Goal: Information Seeking & Learning: Check status

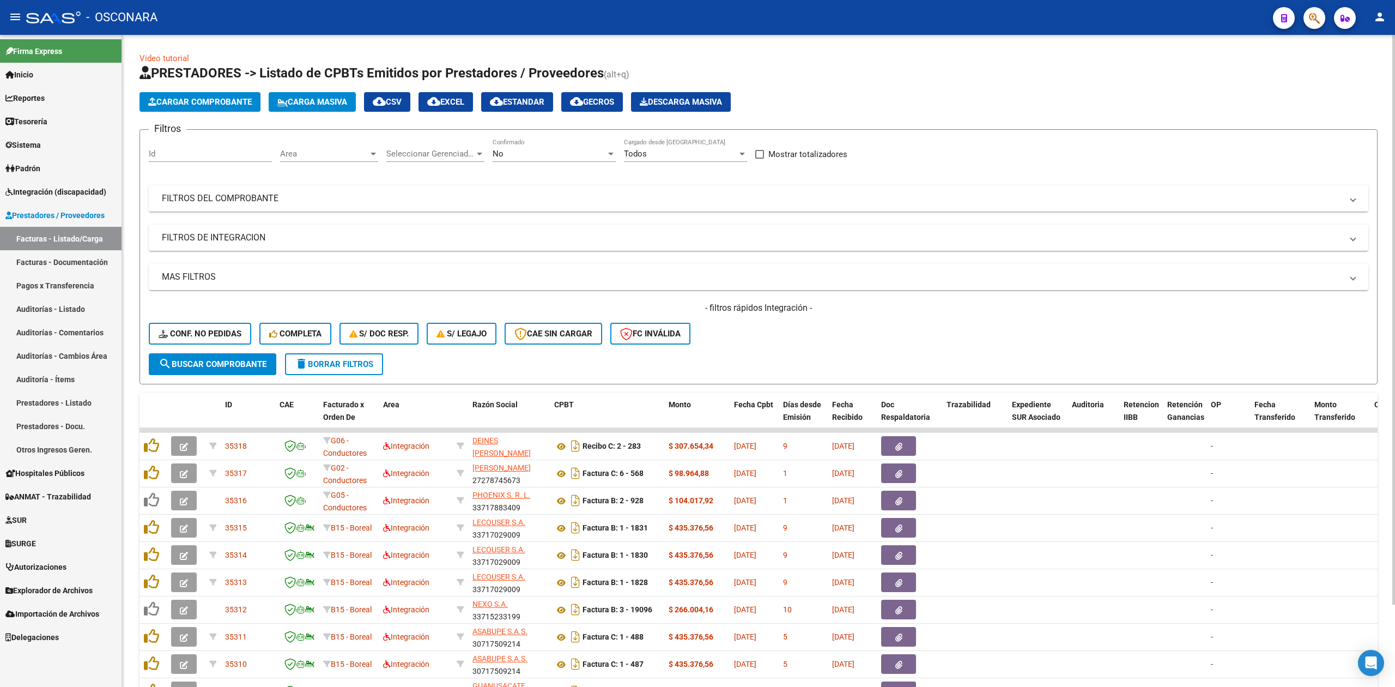
click at [785, 327] on div "- filtros rápidos Integración - Conf. no pedidas Completa S/ Doc Resp. S/ legaj…" at bounding box center [759, 327] width 1220 height 51
drag, startPoint x: 700, startPoint y: 310, endPoint x: 858, endPoint y: 318, distance: 158.3
click at [858, 318] on div "- filtros rápidos Integración - Conf. no pedidas Completa S/ Doc Resp. S/ legaj…" at bounding box center [759, 327] width 1220 height 51
click at [818, 311] on h4 "- filtros rápidos Integración -" at bounding box center [759, 308] width 1220 height 12
drag, startPoint x: 814, startPoint y: 307, endPoint x: 705, endPoint y: 303, distance: 108.5
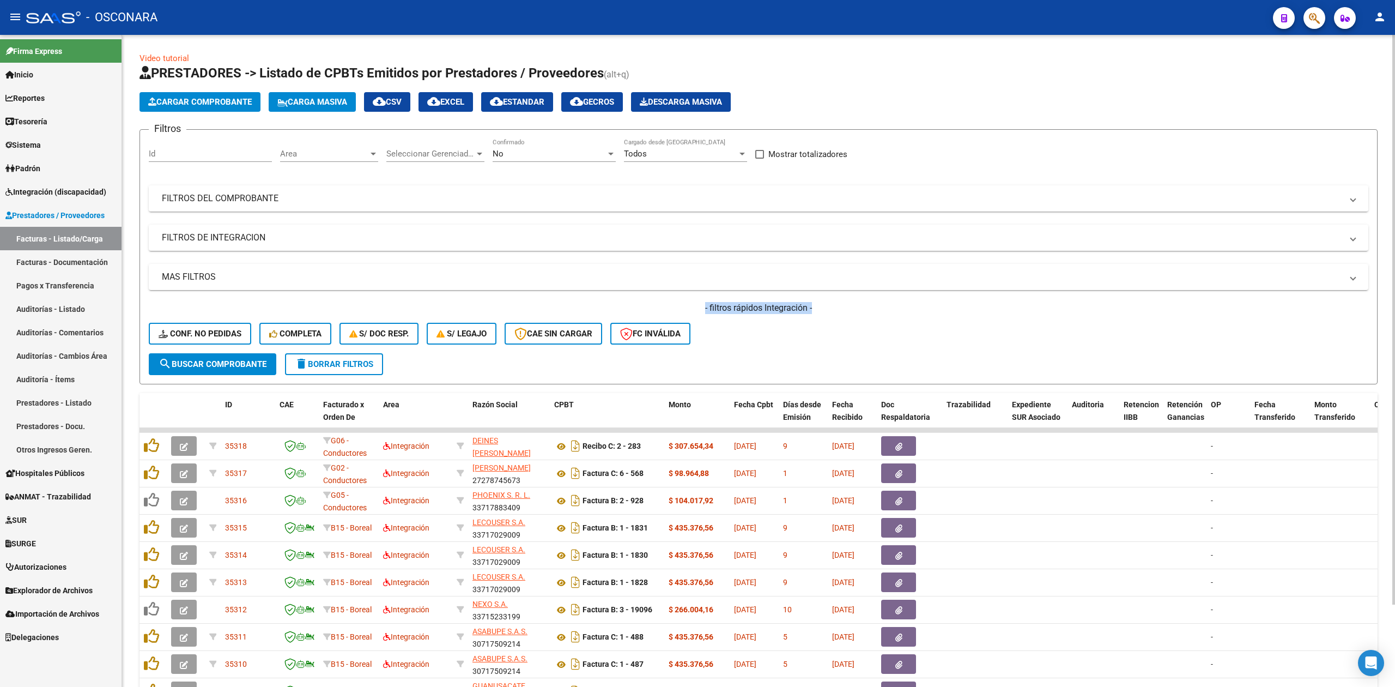
click at [705, 303] on h4 "- filtros rápidos Integración -" at bounding box center [759, 308] width 1220 height 12
click at [783, 349] on div "- filtros rápidos Integración - Conf. no pedidas Completa S/ Doc Resp. S/ legaj…" at bounding box center [759, 327] width 1220 height 51
click at [773, 371] on form "Filtros Id Area Area Seleccionar Gerenciador Seleccionar Gerenciador No Confirm…" at bounding box center [759, 256] width 1238 height 255
click at [982, 94] on div "Cargar Comprobante Carga Masiva cloud_download CSV cloud_download EXCEL cloud_d…" at bounding box center [759, 102] width 1238 height 20
click at [768, 68] on h1 "PRESTADORES -> Listado de CPBTs Emitidos por Prestadores / Proveedores (alt+q)" at bounding box center [759, 73] width 1238 height 19
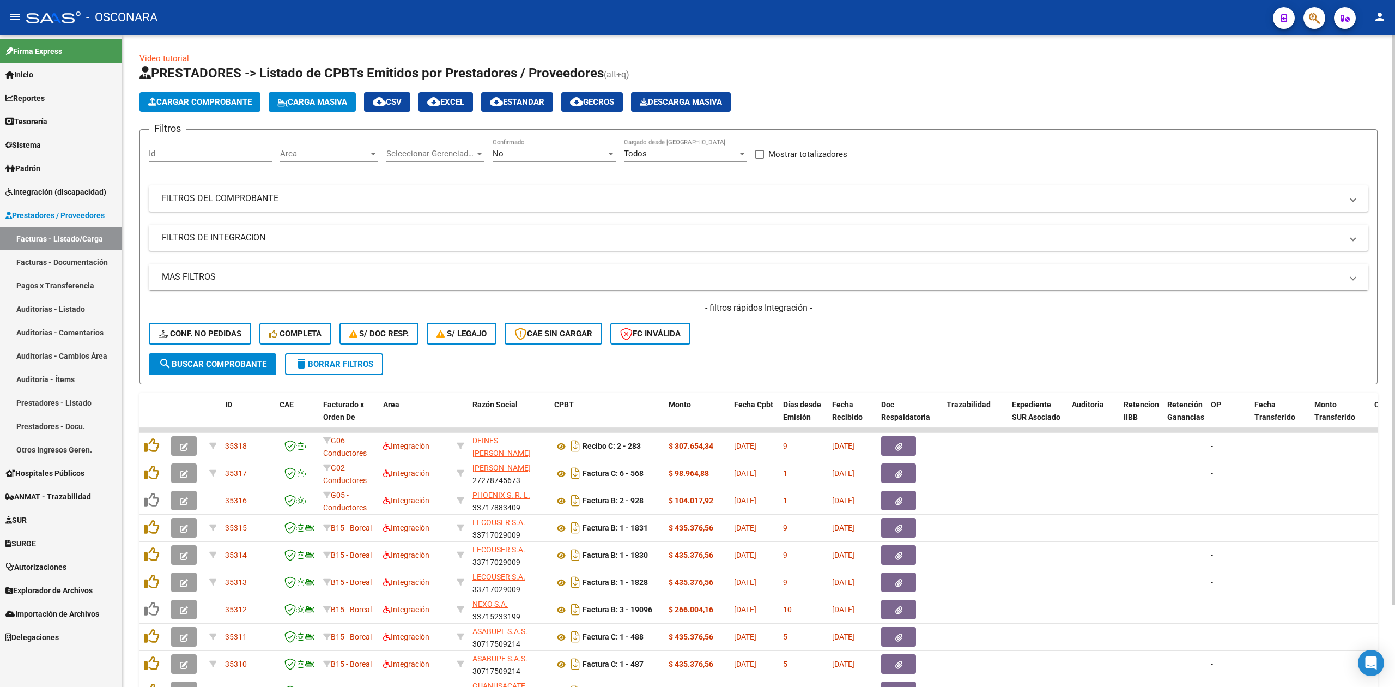
click at [774, 68] on h1 "PRESTADORES -> Listado de CPBTs Emitidos por Prestadores / Proveedores (alt+q)" at bounding box center [759, 73] width 1238 height 19
click at [924, 341] on div "- filtros rápidos Integración - Conf. no pedidas Completa S/ Doc Resp. S/ legaj…" at bounding box center [759, 327] width 1220 height 51
click at [920, 44] on div "Video tutorial PRESTADORES -> Listado de CPBTs Emitidos por Prestadores / Prove…" at bounding box center [758, 403] width 1273 height 736
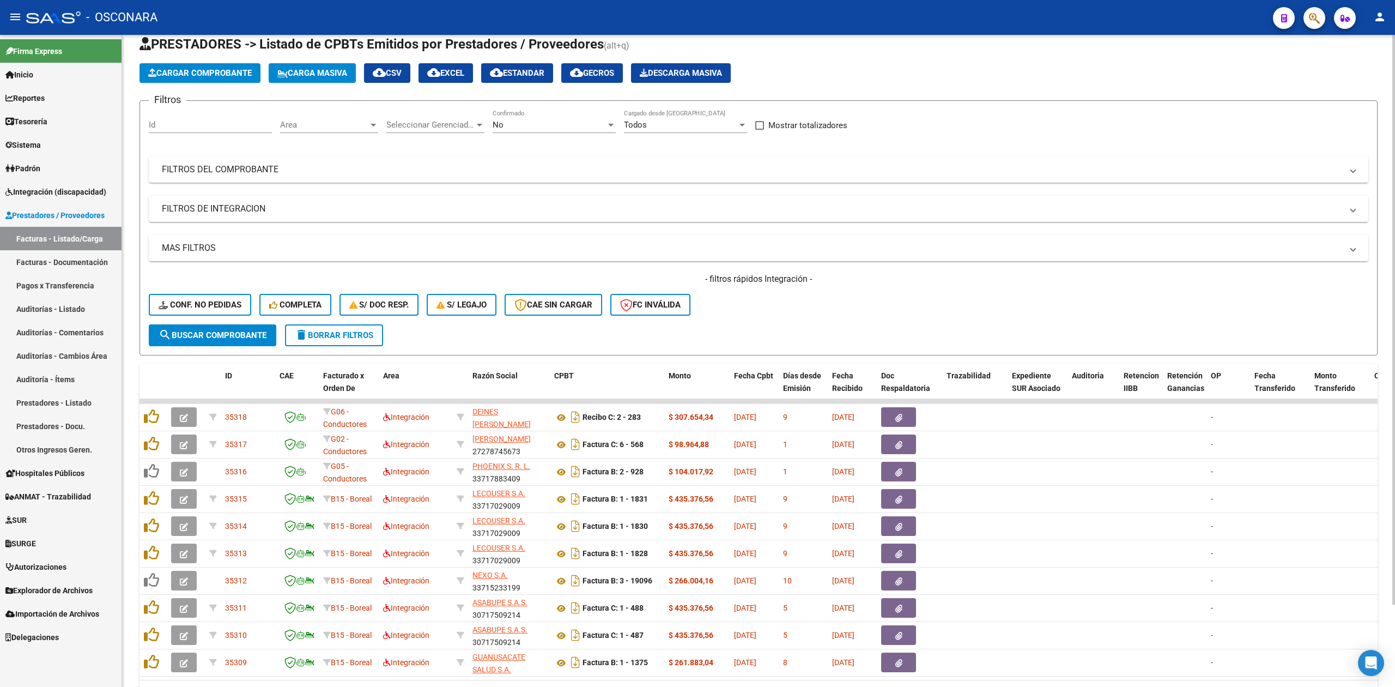
click at [833, 286] on div "- filtros rápidos Integración - Conf. no pedidas Completa S/ Doc Resp. S/ legaj…" at bounding box center [759, 298] width 1220 height 51
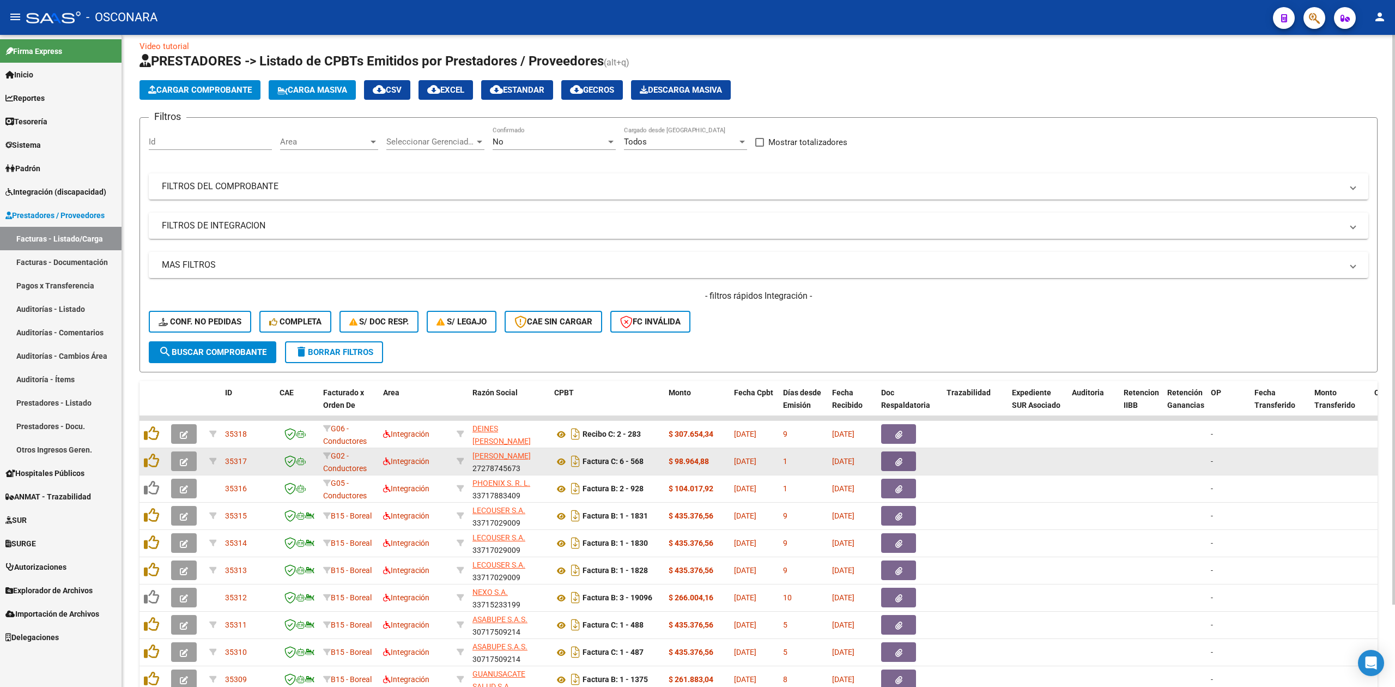
scroll to position [0, 0]
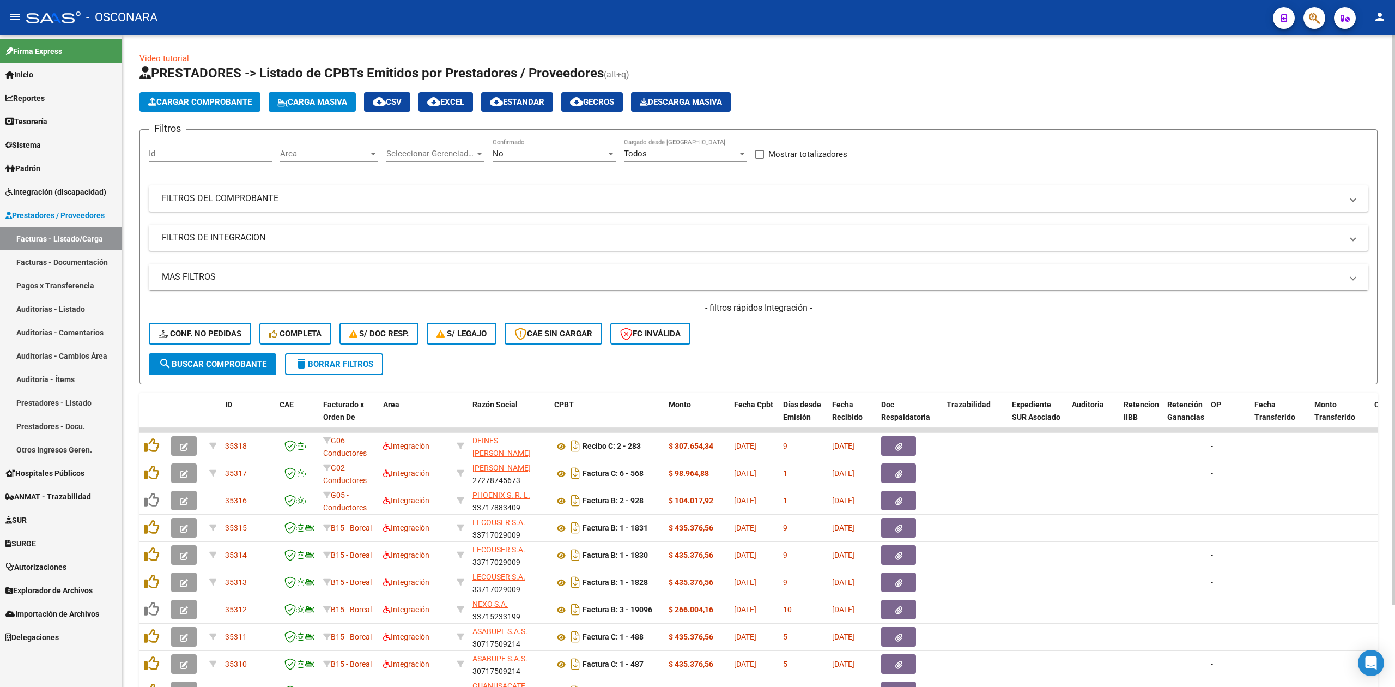
click at [330, 154] on span "Area" at bounding box center [324, 154] width 88 height 10
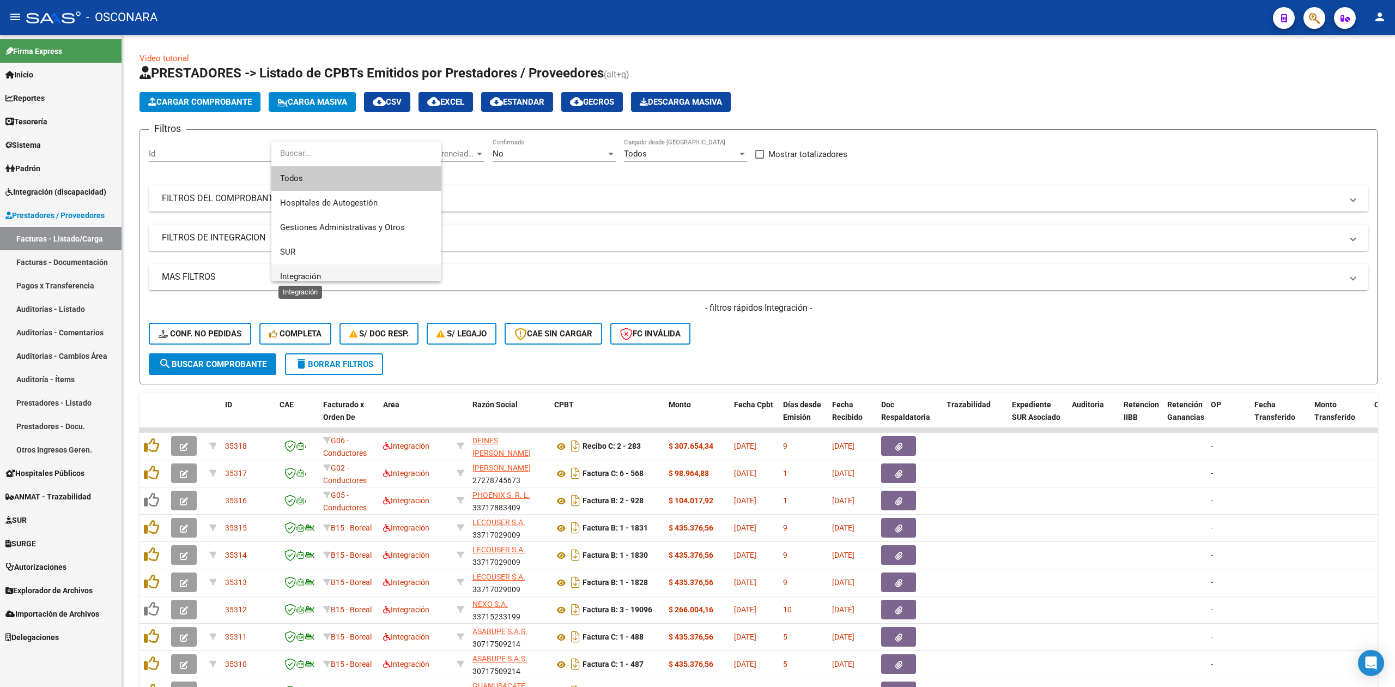
click at [310, 273] on span "Integración" at bounding box center [300, 276] width 41 height 10
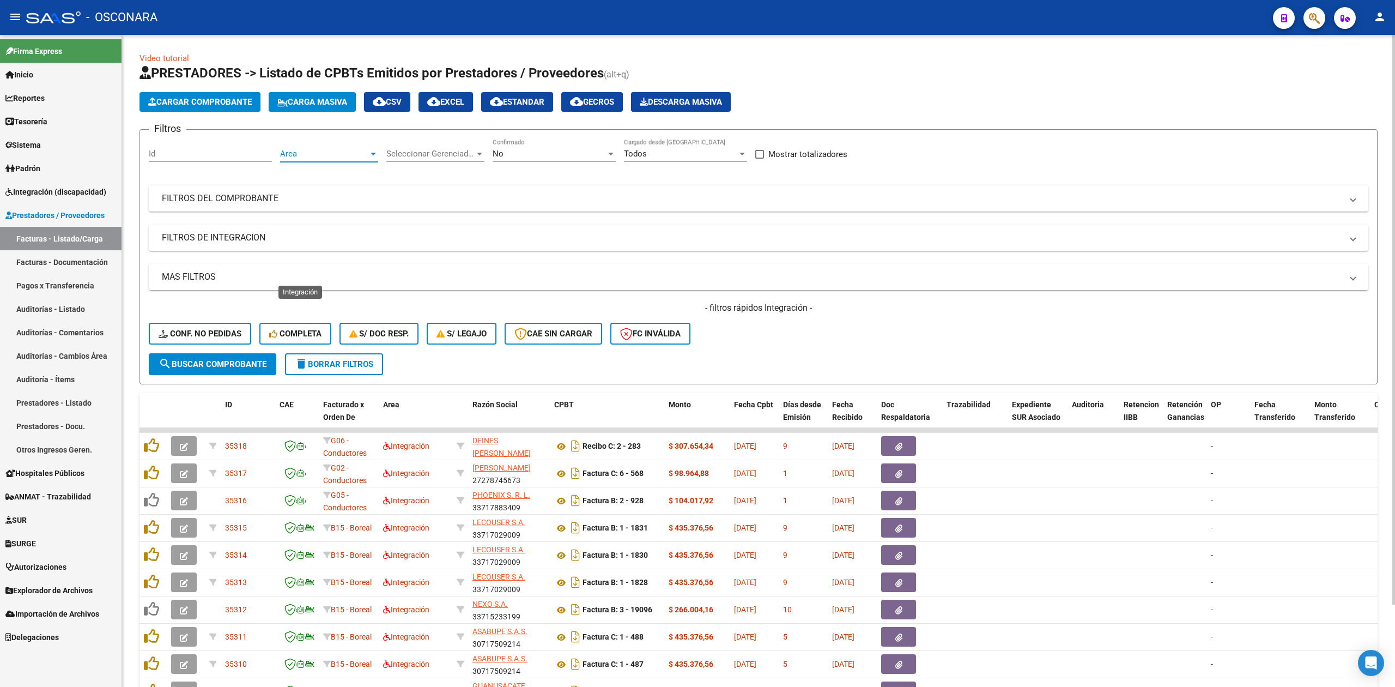
scroll to position [8, 0]
click at [498, 144] on div "No Confirmado" at bounding box center [554, 149] width 123 height 23
click at [506, 149] on span "No" at bounding box center [554, 154] width 123 height 25
click at [211, 366] on span "search Buscar Comprobante" at bounding box center [213, 364] width 108 height 10
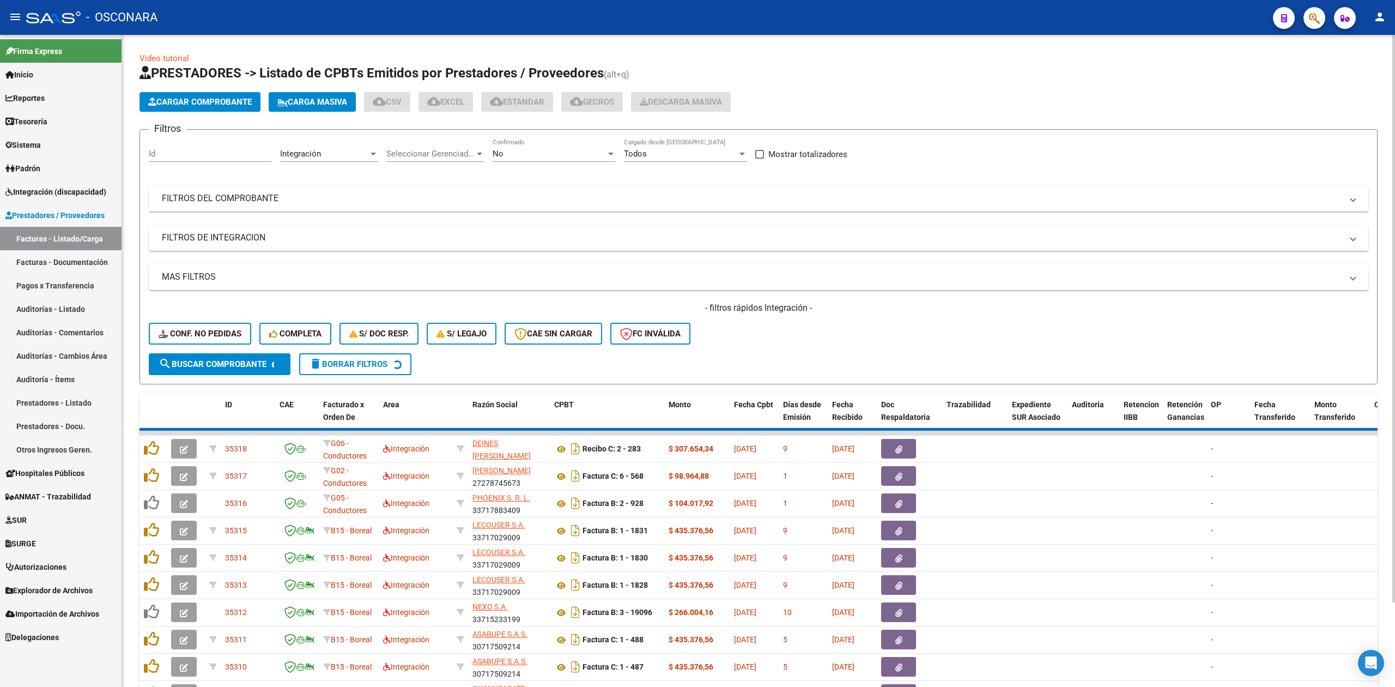
click at [814, 329] on div "- filtros rápidos Integración - Conf. no pedidas Completa S/ Doc Resp. S/ legaj…" at bounding box center [759, 327] width 1220 height 51
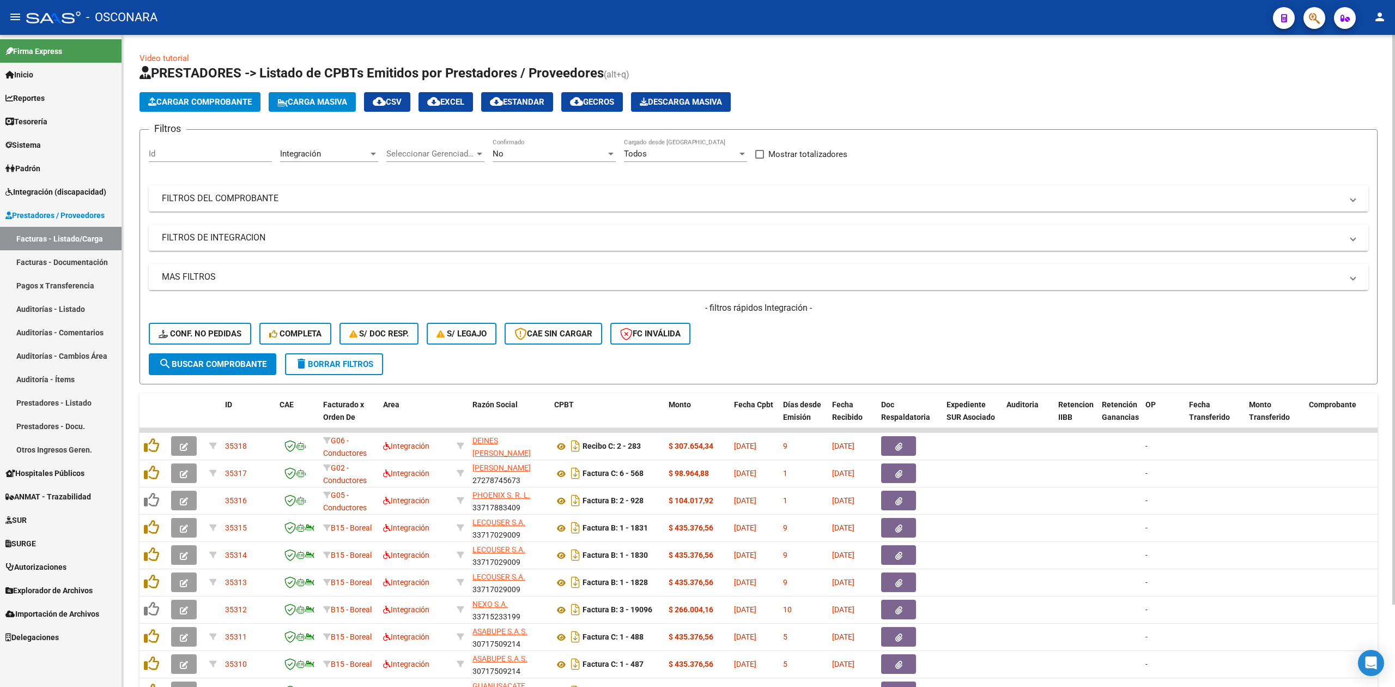
click at [802, 74] on h1 "PRESTADORES -> Listado de CPBTs Emitidos por Prestadores / Proveedores (alt+q)" at bounding box center [759, 73] width 1238 height 19
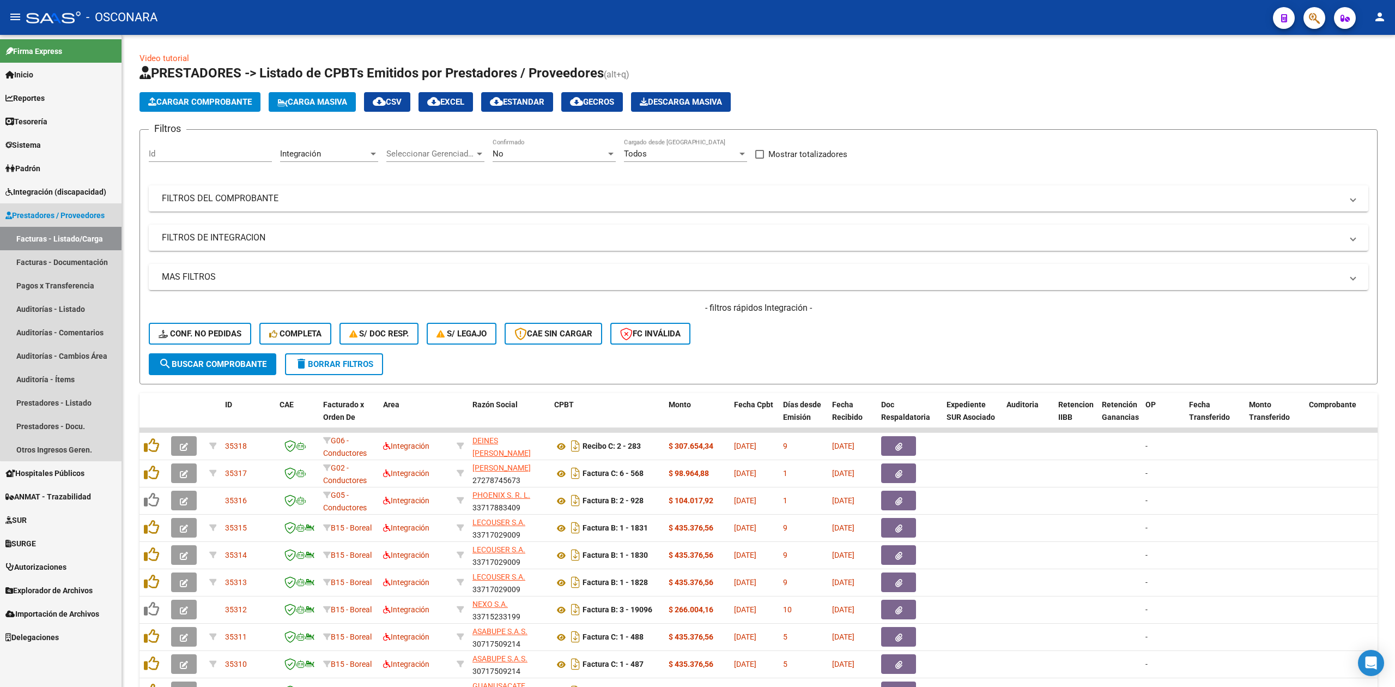
click at [88, 207] on link "Prestadores / Proveedores" at bounding box center [61, 214] width 122 height 23
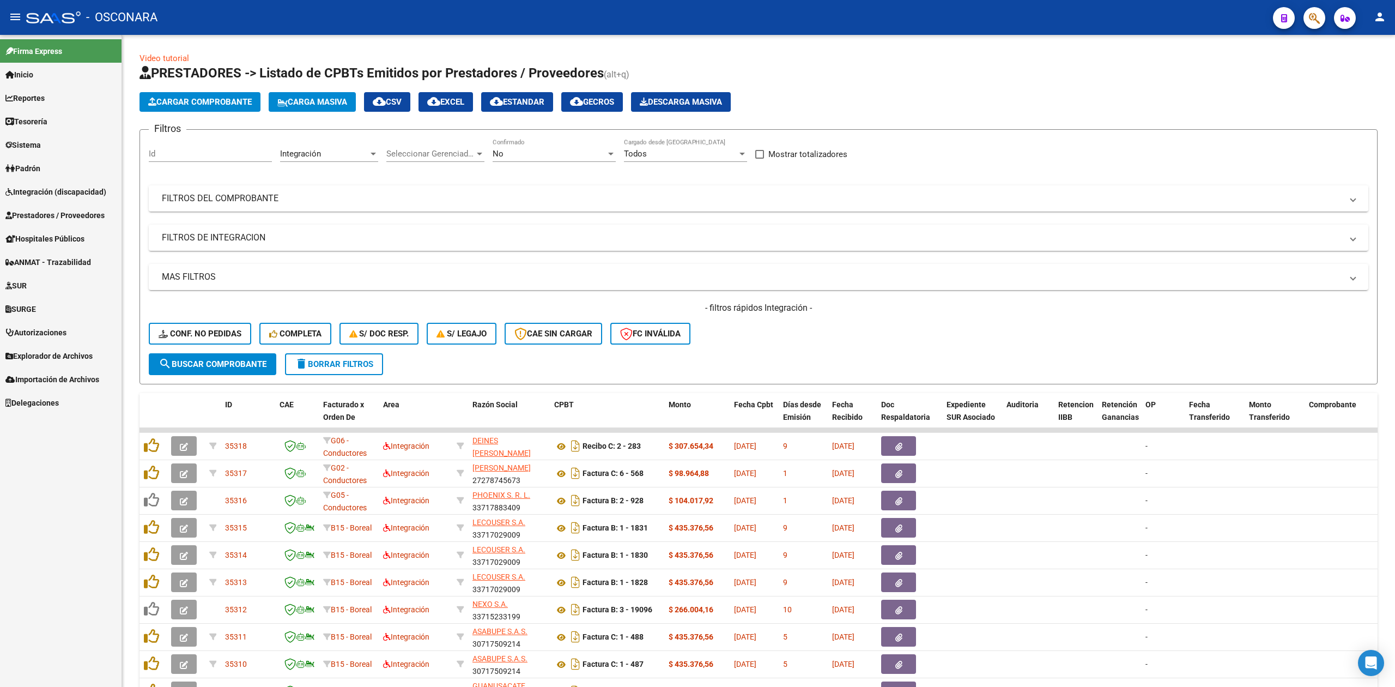
click at [81, 189] on span "Integración (discapacidad)" at bounding box center [55, 192] width 101 height 12
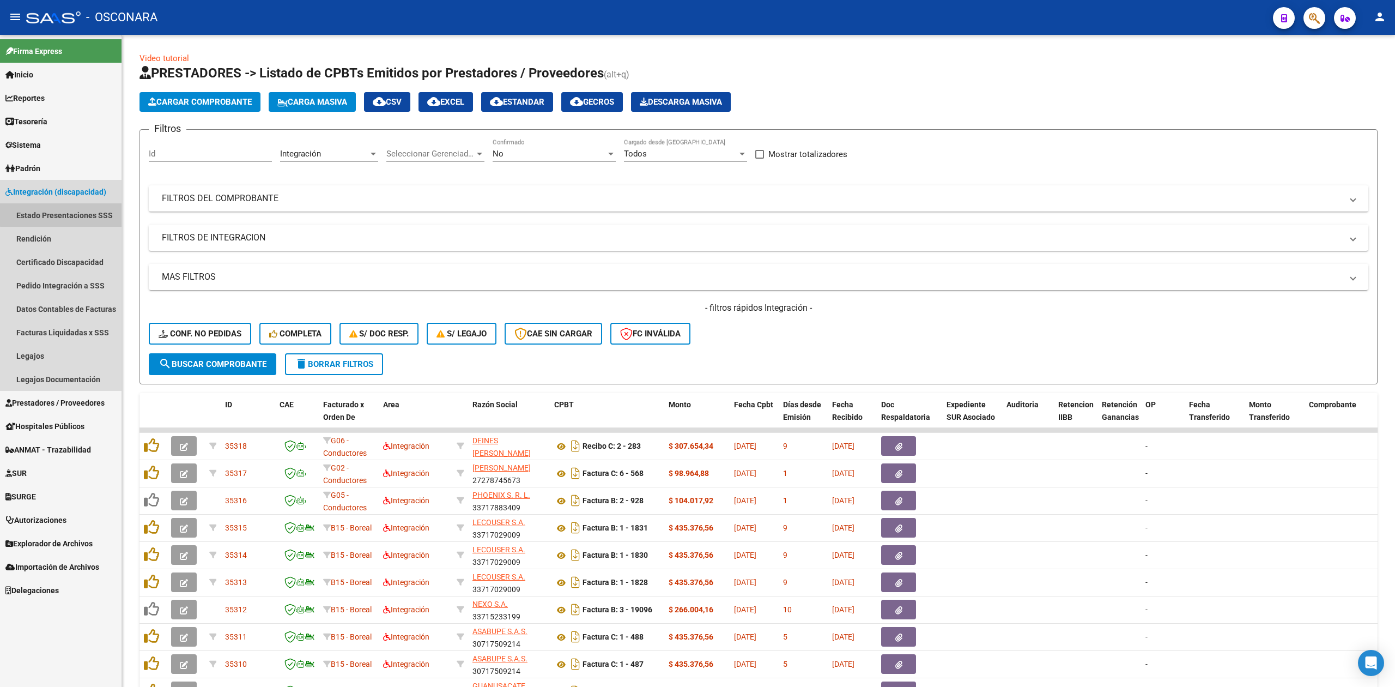
click at [66, 214] on link "Estado Presentaciones SSS" at bounding box center [61, 214] width 122 height 23
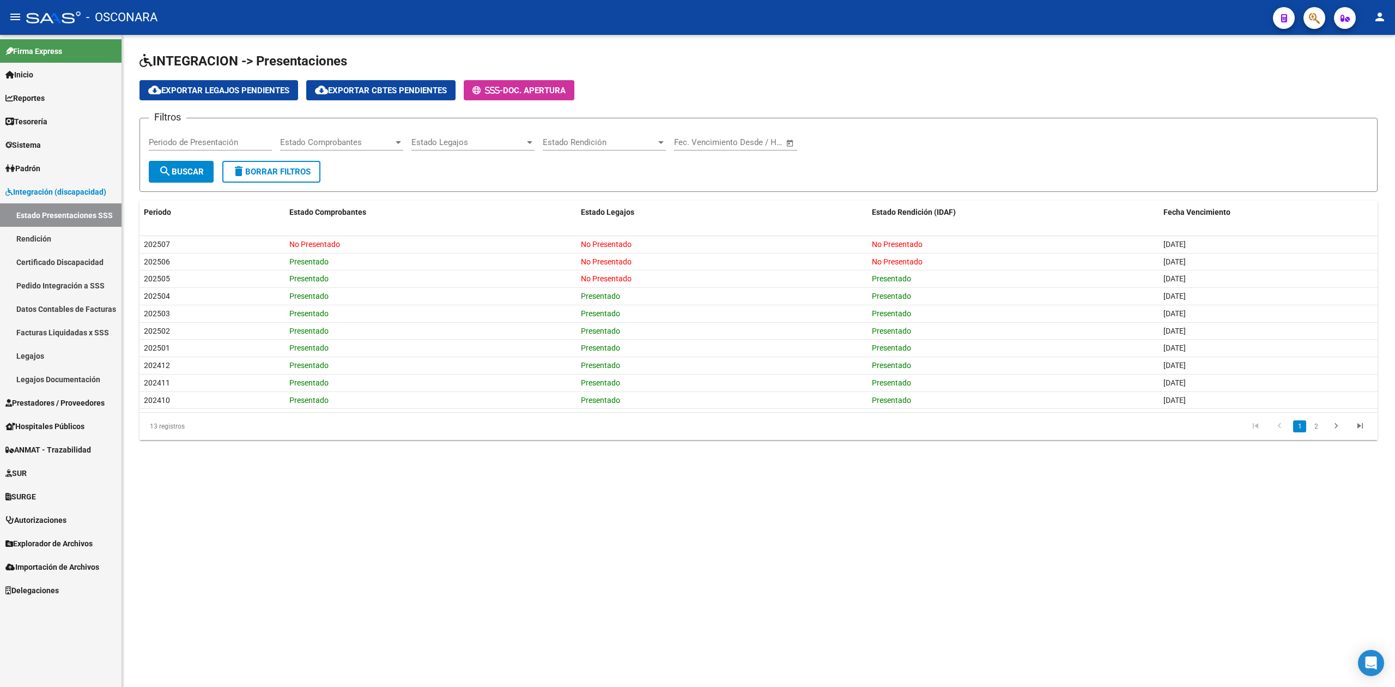
click at [960, 147] on div "Filtros Periodo de Presentación Estado Comprobantes Estado Comprobantes Estado …" at bounding box center [759, 144] width 1220 height 34
click at [855, 96] on div "cloud_download Exportar Legajos Pendientes cloud_download Exportar Cbtes Pendie…" at bounding box center [759, 90] width 1238 height 20
click at [41, 496] on link "SURGE" at bounding box center [61, 496] width 122 height 23
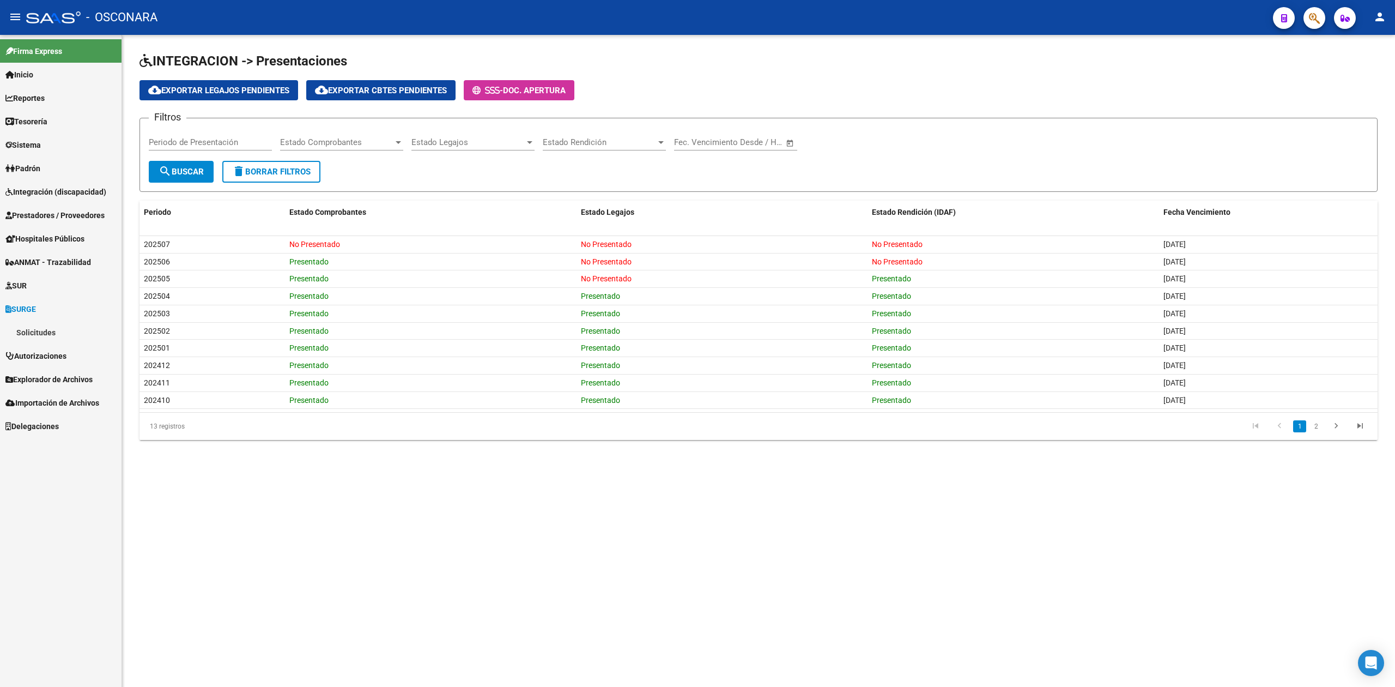
click at [42, 334] on link "Solicitudes" at bounding box center [61, 331] width 122 height 23
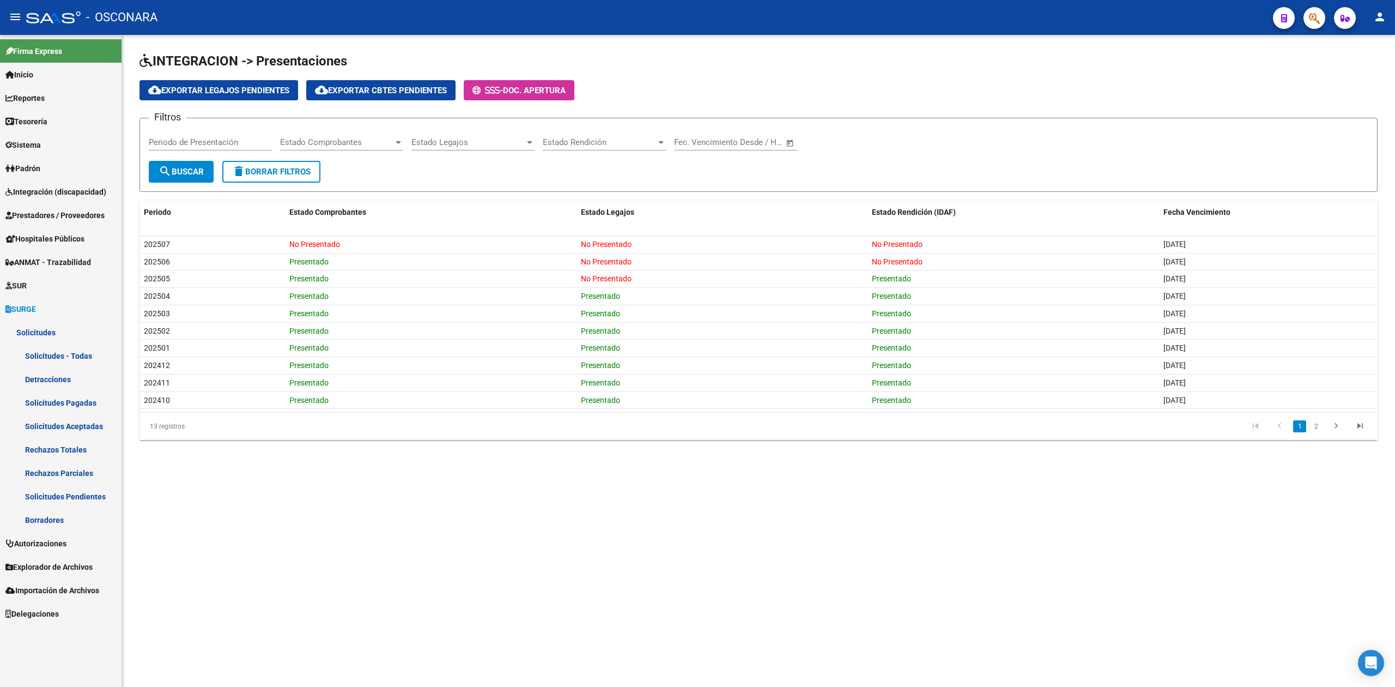
click at [51, 517] on link "Borradores" at bounding box center [61, 519] width 122 height 23
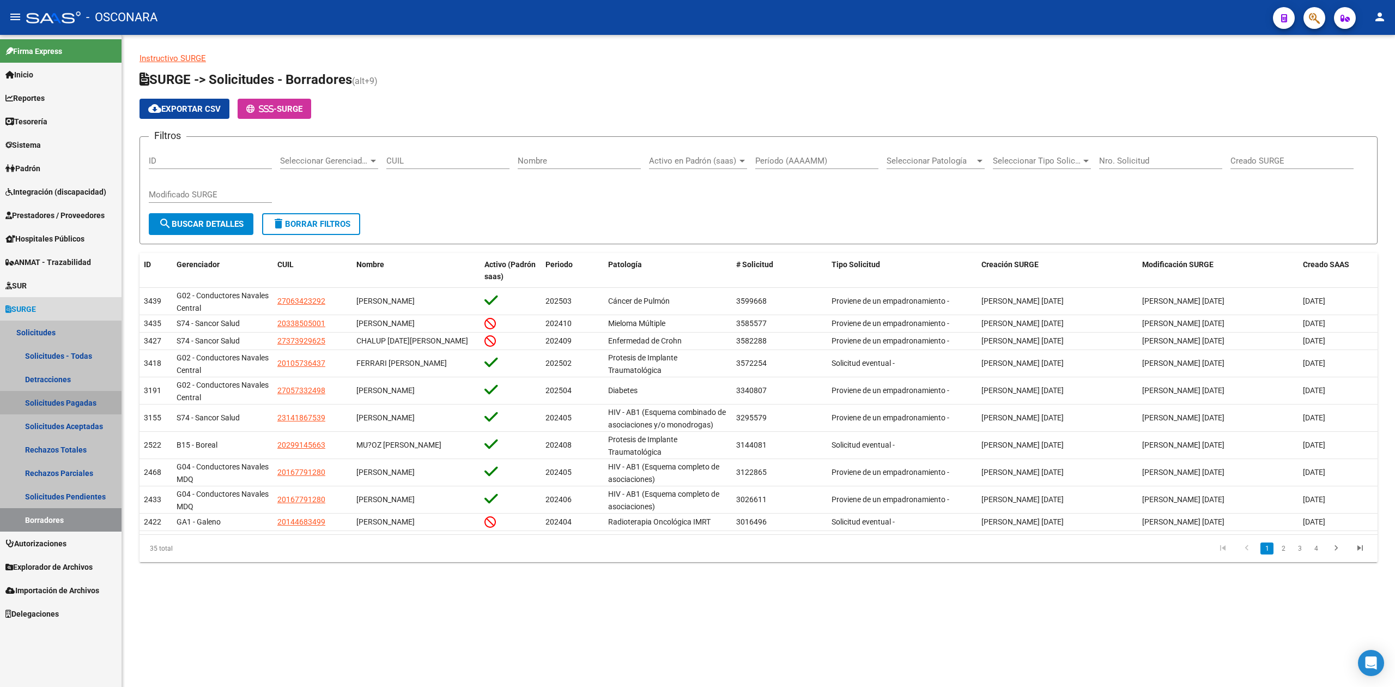
click at [68, 397] on link "Solicitudes Pagadas" at bounding box center [61, 402] width 122 height 23
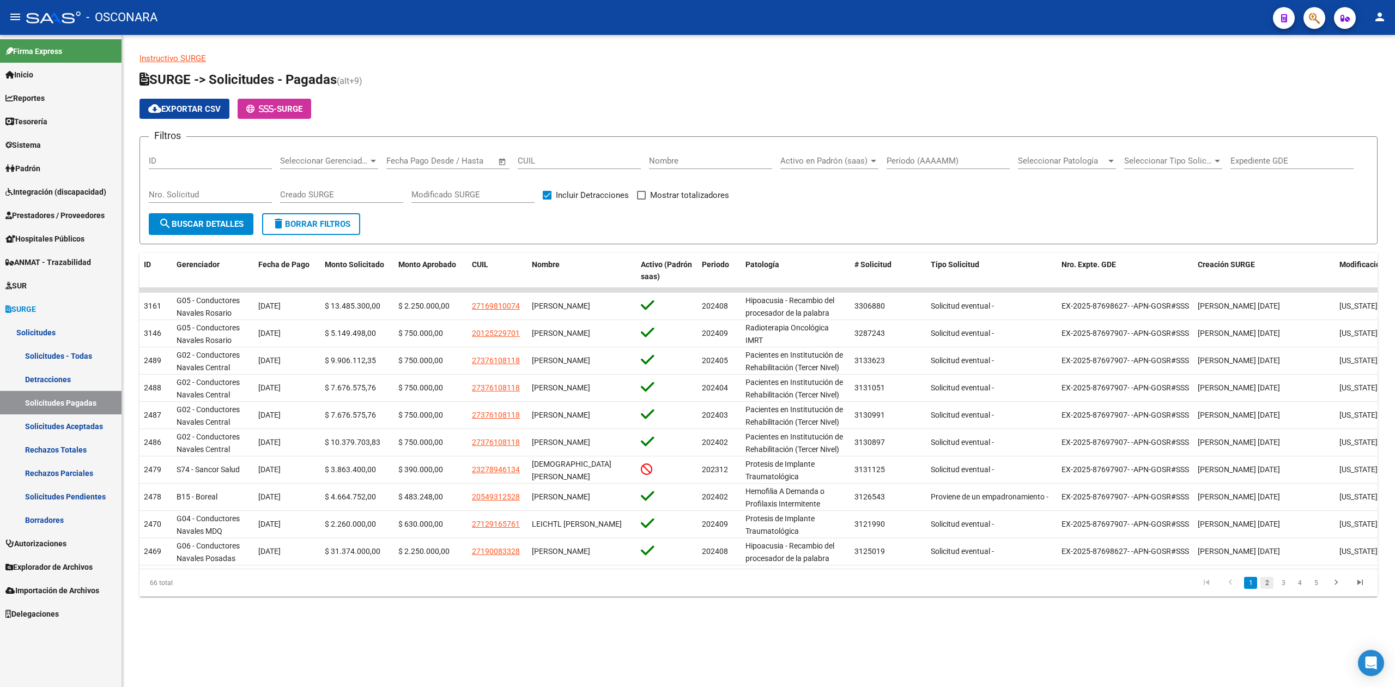
click at [1271, 589] on link "2" at bounding box center [1267, 583] width 13 height 12
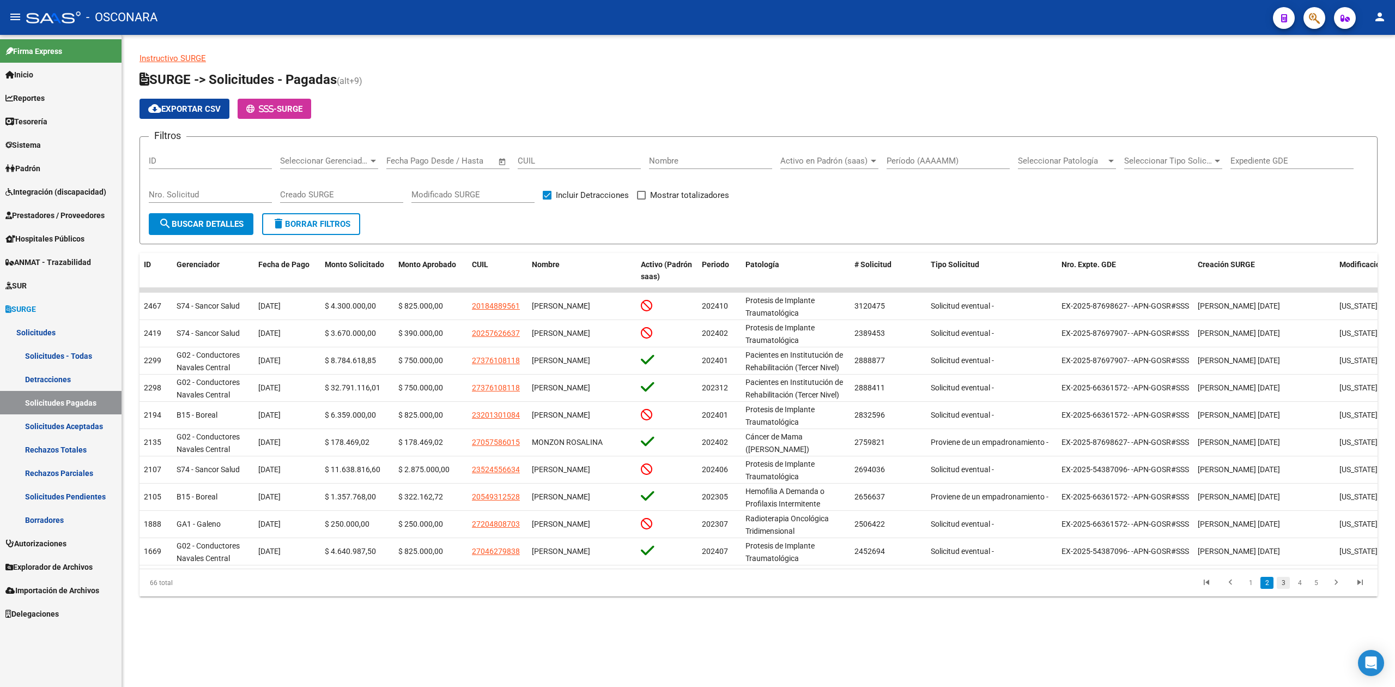
click at [1284, 589] on link "3" at bounding box center [1283, 583] width 13 height 12
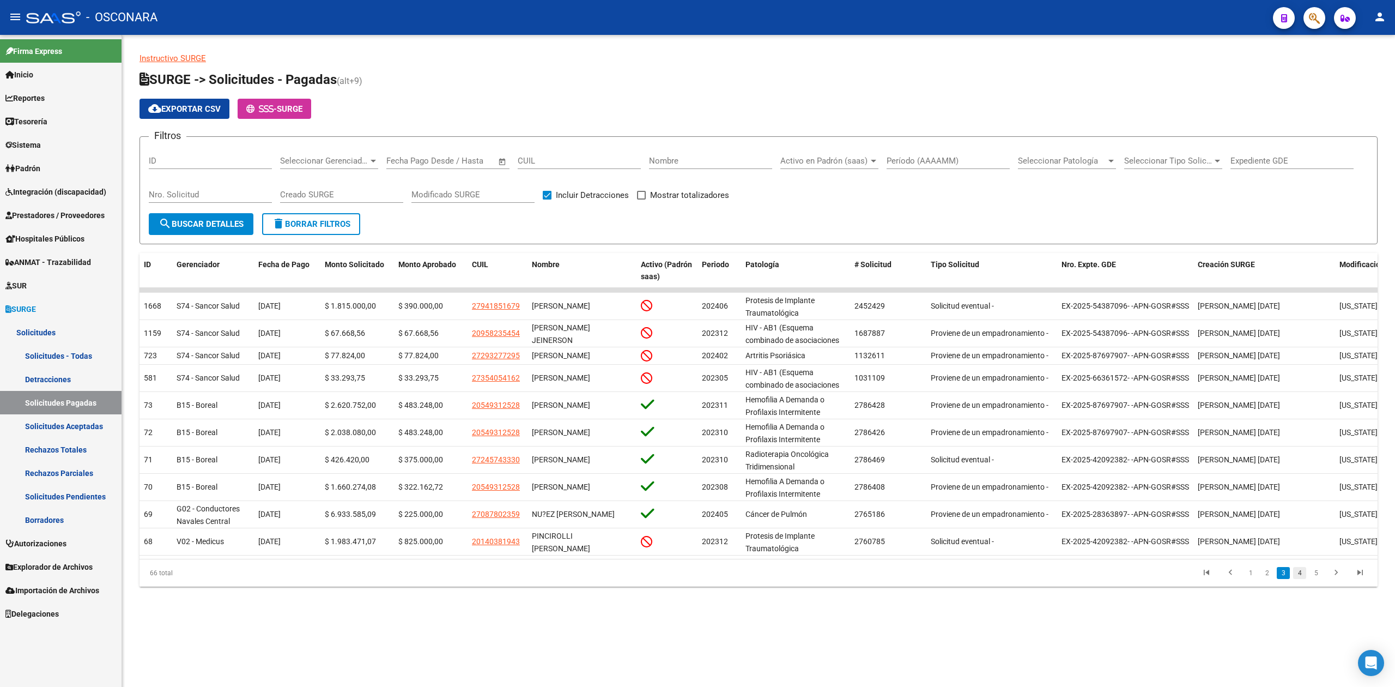
click at [1302, 579] on link "4" at bounding box center [1299, 573] width 13 height 12
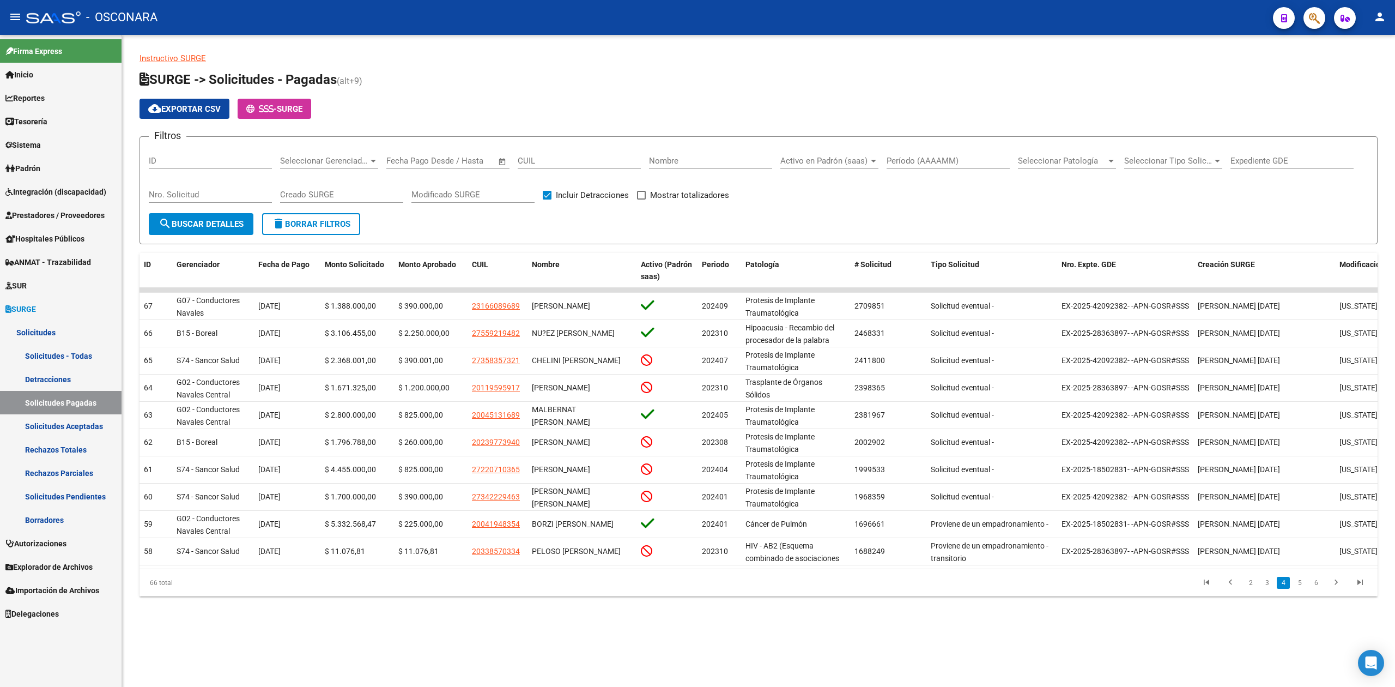
click at [557, 94] on app-list-header "SURGE -> Solicitudes - Pagadas (alt+9) cloud_download Exportar CSV - SURGE Filt…" at bounding box center [759, 157] width 1238 height 173
click at [768, 69] on div "Instructivo SURGE SURGE -> Solicitudes - Pagadas (alt+9) cloud_download Exporta…" at bounding box center [759, 324] width 1238 height 544
click at [55, 194] on span "Integración (discapacidad)" at bounding box center [55, 192] width 101 height 12
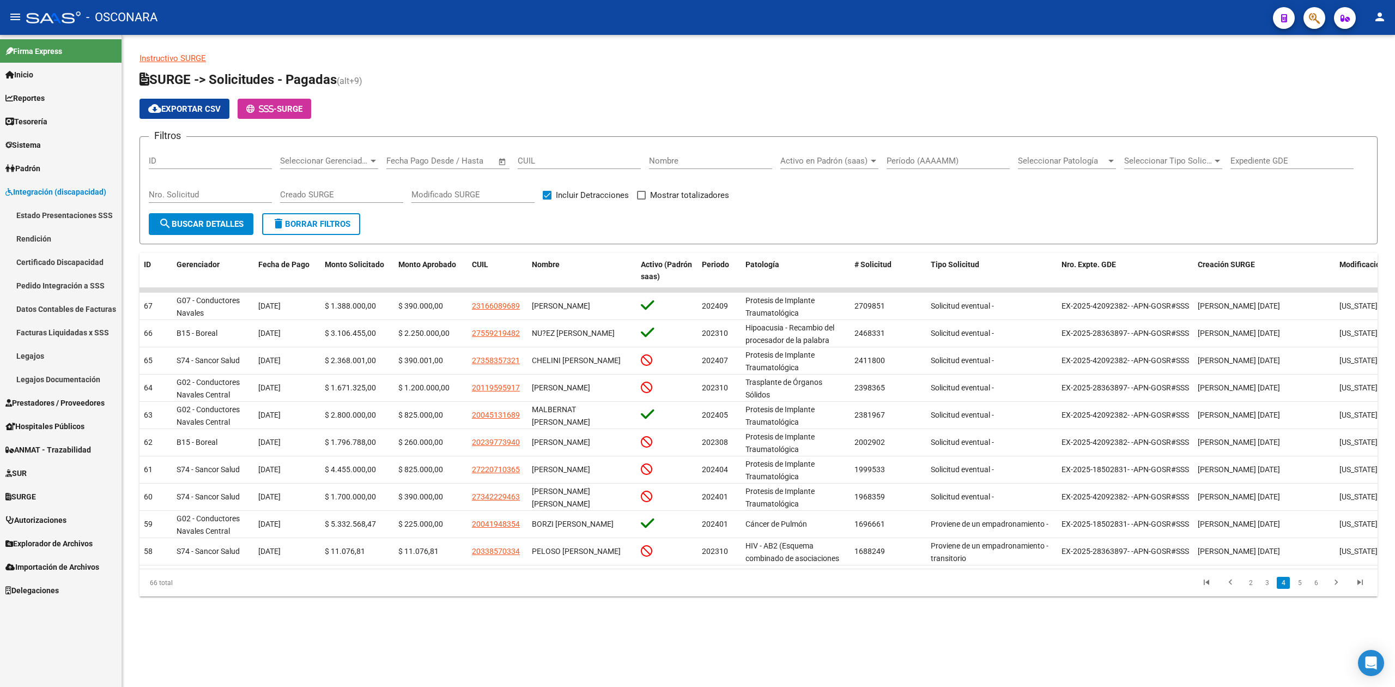
click at [39, 347] on link "Legajos" at bounding box center [61, 355] width 122 height 23
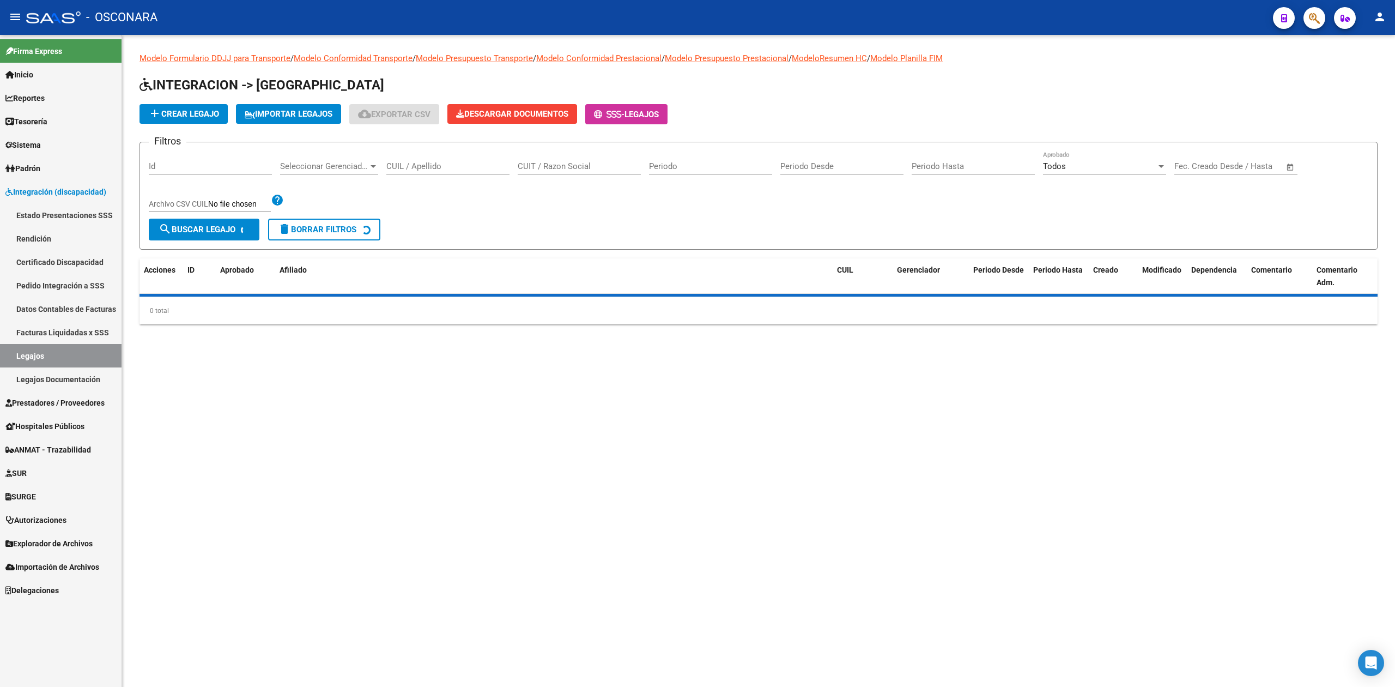
click at [457, 170] on input "CUIL / Apellido" at bounding box center [447, 166] width 123 height 10
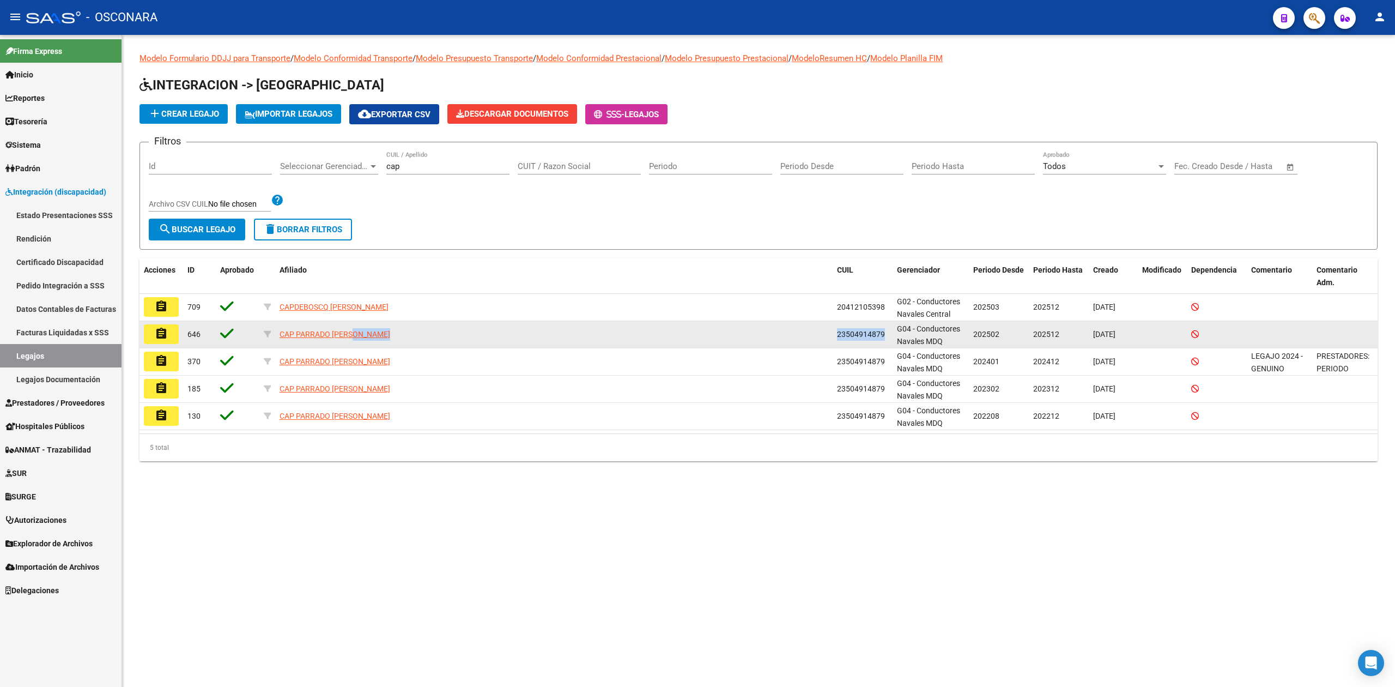
drag, startPoint x: 887, startPoint y: 336, endPoint x: 831, endPoint y: 345, distance: 56.8
click at [831, 345] on div "assignment 646 CAP PARRADO [PERSON_NAME] 23504914879 G04 - Conductores Navales …" at bounding box center [759, 334] width 1238 height 27
copy div "23504914879"
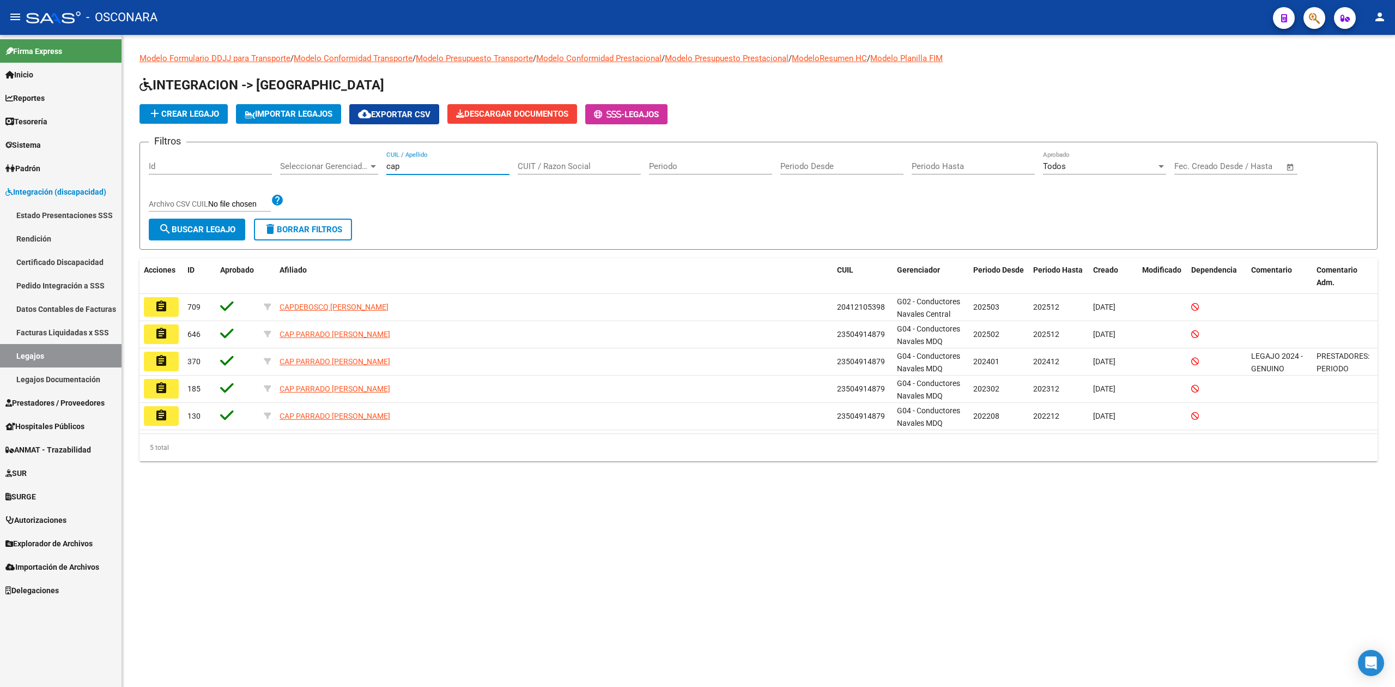
drag, startPoint x: 452, startPoint y: 168, endPoint x: 317, endPoint y: 168, distance: 135.2
click at [317, 168] on div "Filtros Id Seleccionar Gerenciador Seleccionar Gerenciador cap CUIL / Apellido …" at bounding box center [759, 185] width 1220 height 68
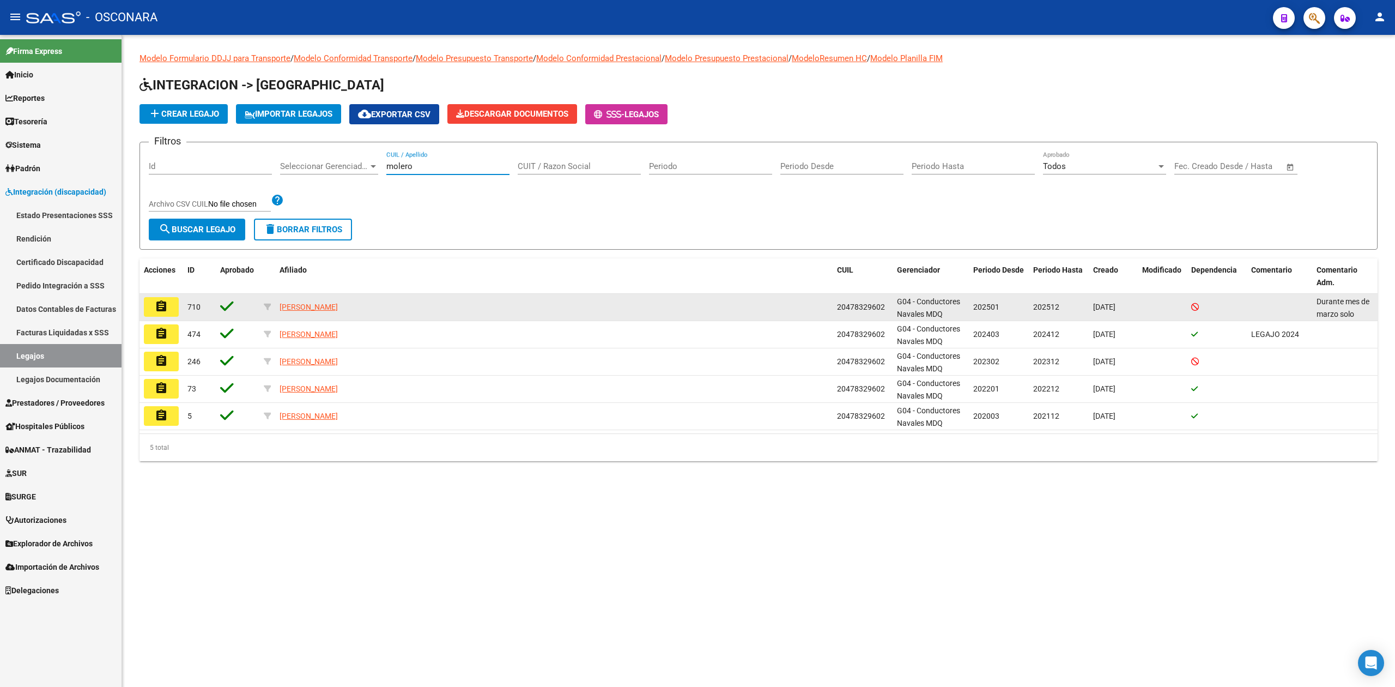
type input "molero"
drag, startPoint x: 884, startPoint y: 308, endPoint x: 829, endPoint y: 314, distance: 55.3
click at [829, 314] on div "assignment 710 [PERSON_NAME] 20478329602 G04 - Conductores Navales MDQ 202501 2…" at bounding box center [759, 307] width 1238 height 27
copy div "20478329602"
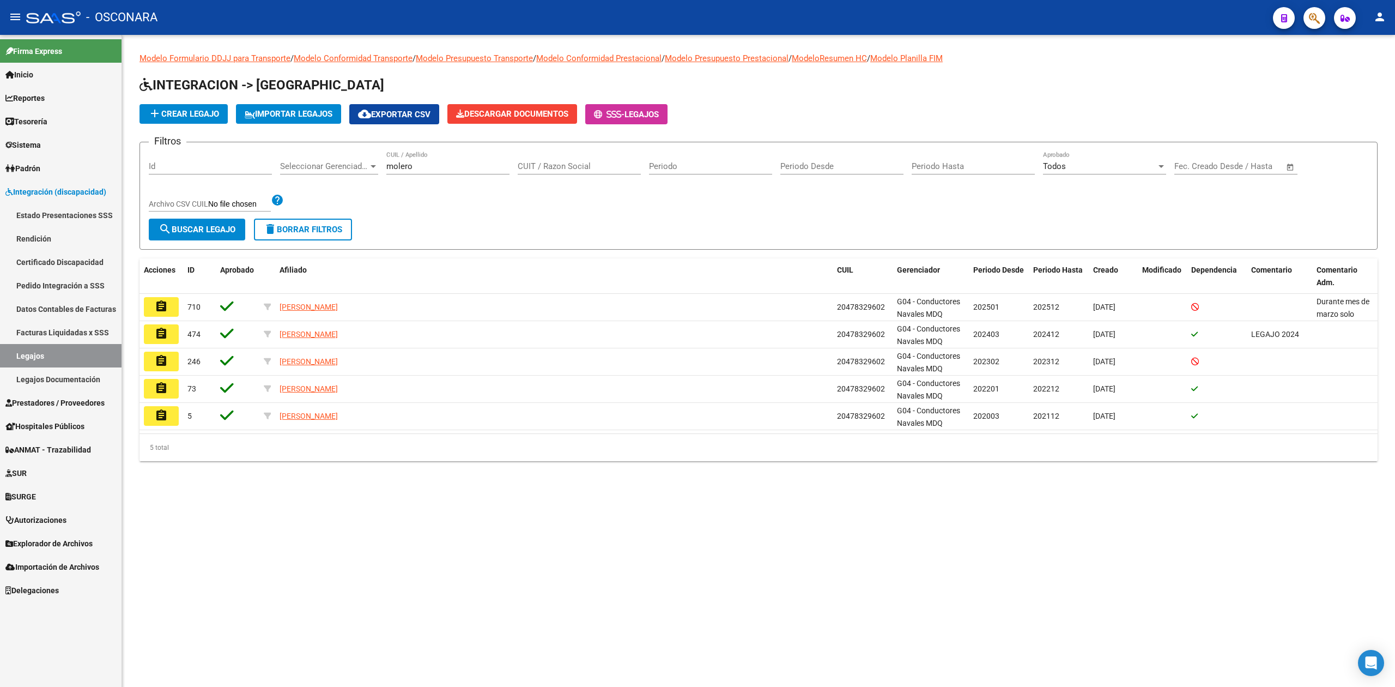
click at [919, 97] on app-list-header "INTEGRACION -> Legajos add Crear Legajo IMPORTAR LEGAJOS cloud_download Exporta…" at bounding box center [759, 162] width 1238 height 173
